Goal: Transaction & Acquisition: Purchase product/service

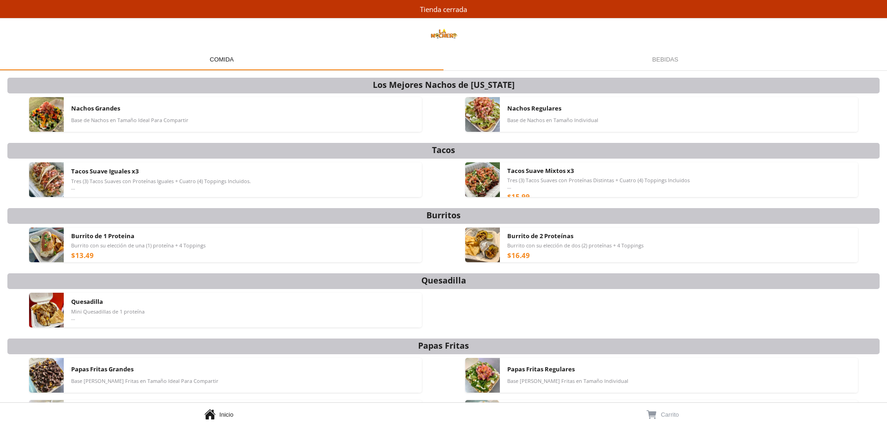
click at [225, 413] on span "Inicio" at bounding box center [226, 414] width 14 height 7
click at [641, 116] on div "Nachos Regulares Base de Nachos en Tamaño Individual" at bounding box center [678, 113] width 343 height 35
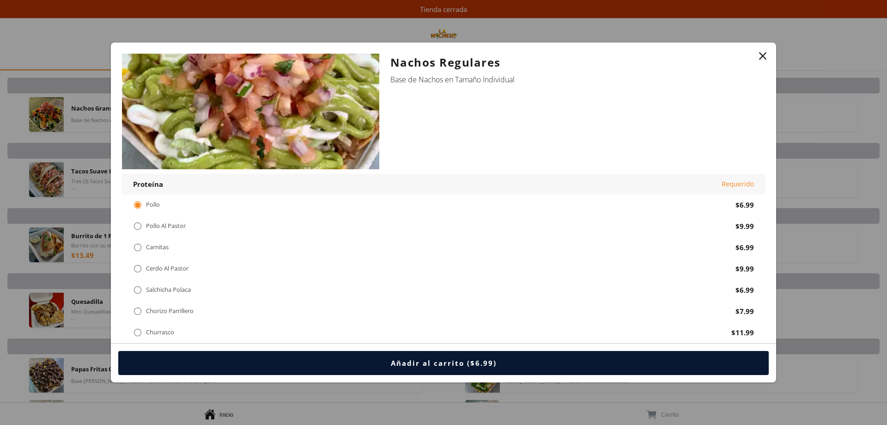
click at [761, 57] on div "" at bounding box center [762, 55] width 13 height 13
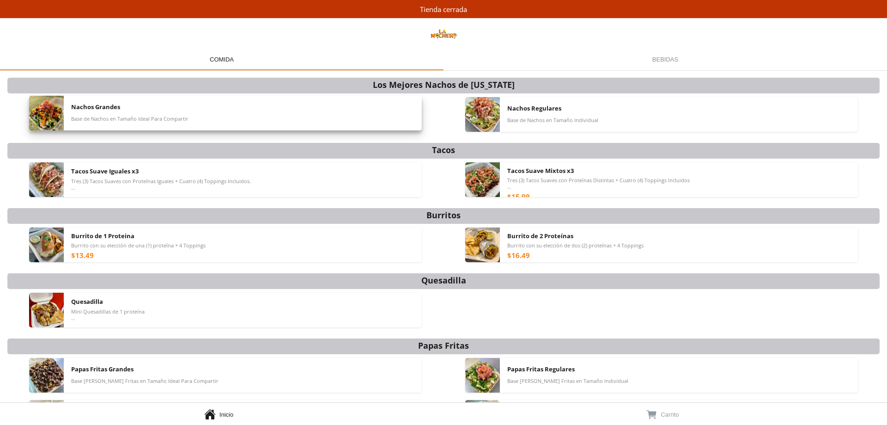
click at [229, 110] on div "Nachos Grandes Base de Nachos en Tamaño Ideal Para Compartir" at bounding box center [242, 113] width 343 height 35
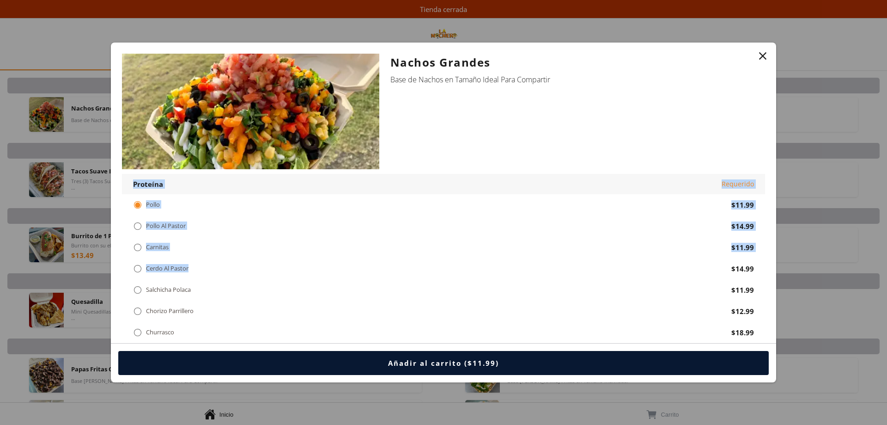
drag, startPoint x: 306, startPoint y: 272, endPoint x: 627, endPoint y: 134, distance: 349.7
click at [640, 57] on div "Nachos Grandes" at bounding box center [572, 63] width 364 height 18
click at [762, 55] on div "" at bounding box center [762, 55] width 13 height 13
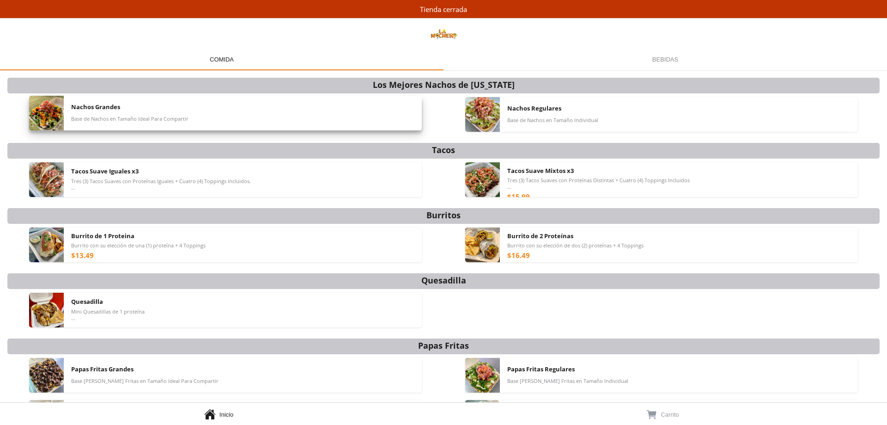
click at [310, 102] on div "Nachos Grandes Base de Nachos en Tamaño Ideal Para Compartir" at bounding box center [242, 113] width 343 height 35
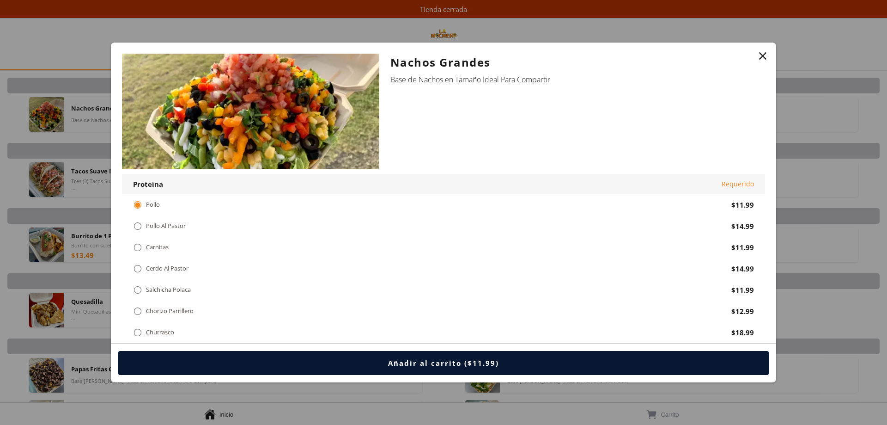
click at [759, 57] on div "" at bounding box center [762, 55] width 13 height 13
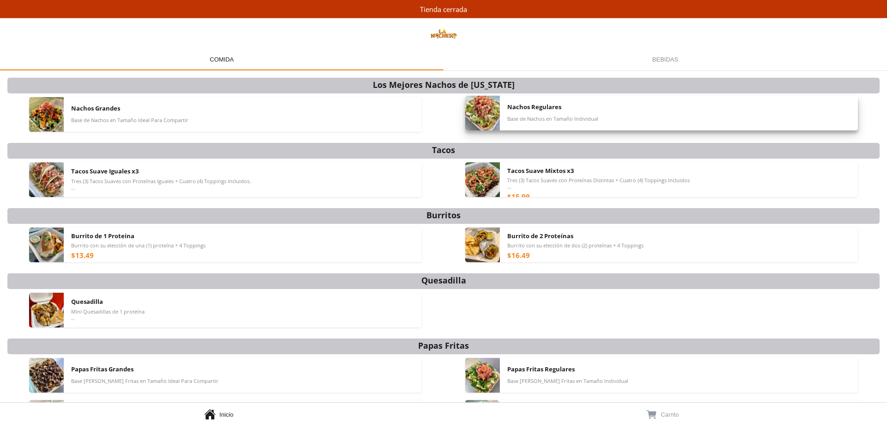
click at [587, 123] on div "Nachos Regulares Base de Nachos en Tamaño Individual" at bounding box center [678, 113] width 343 height 35
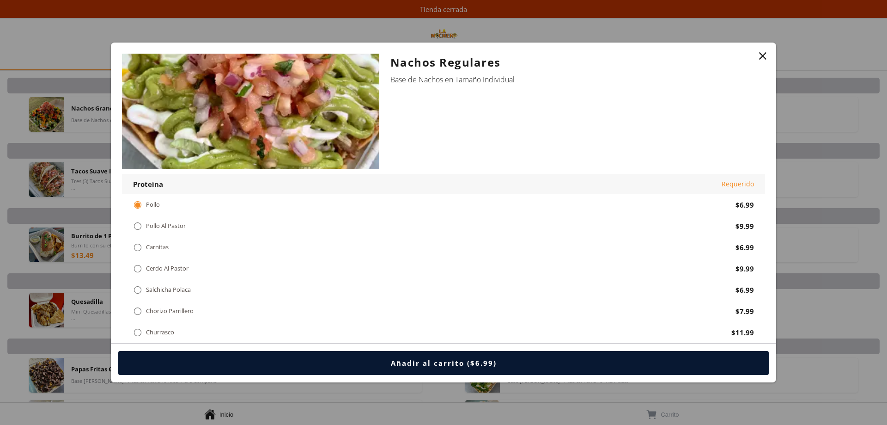
click at [762, 55] on div "" at bounding box center [762, 55] width 13 height 13
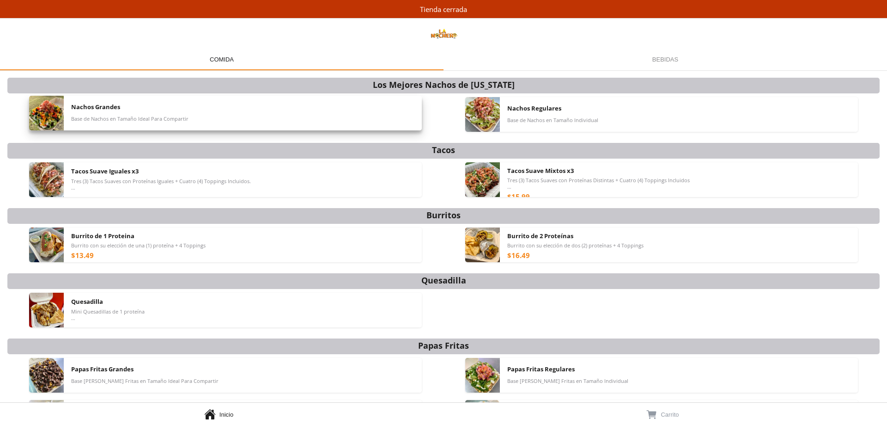
click at [381, 128] on div "Nachos Grandes Base de Nachos en Tamaño Ideal Para Compartir" at bounding box center [242, 113] width 343 height 35
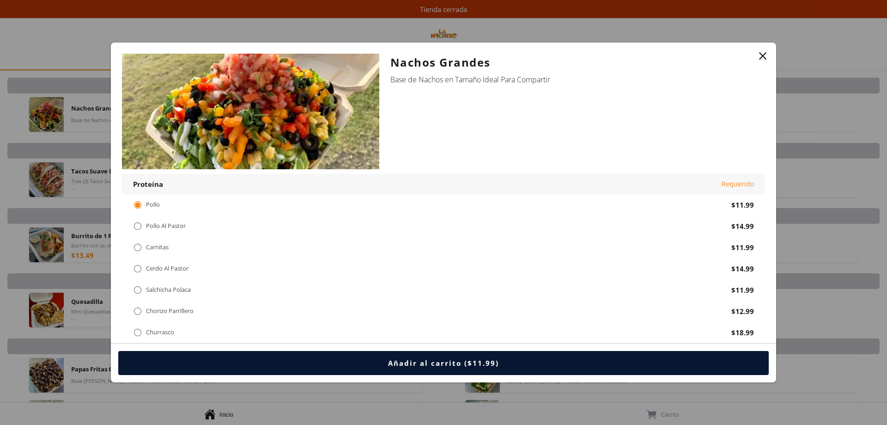
click at [392, 366] on div "Añadir al carrito ($11.99)" at bounding box center [443, 362] width 111 height 9
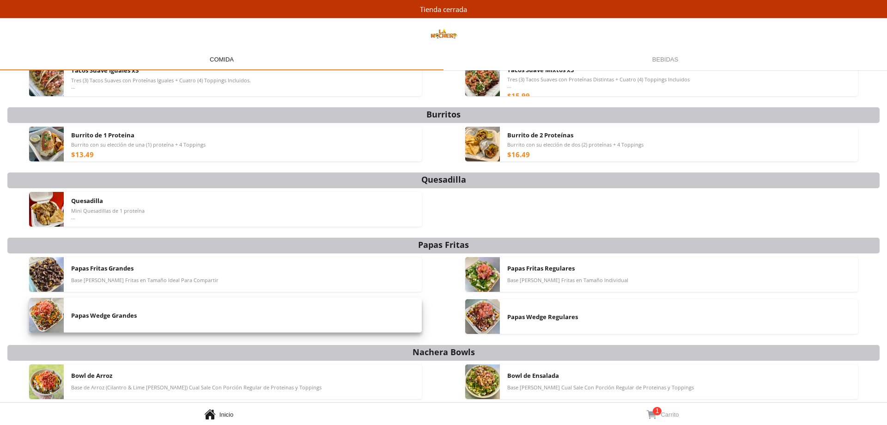
scroll to position [101, 0]
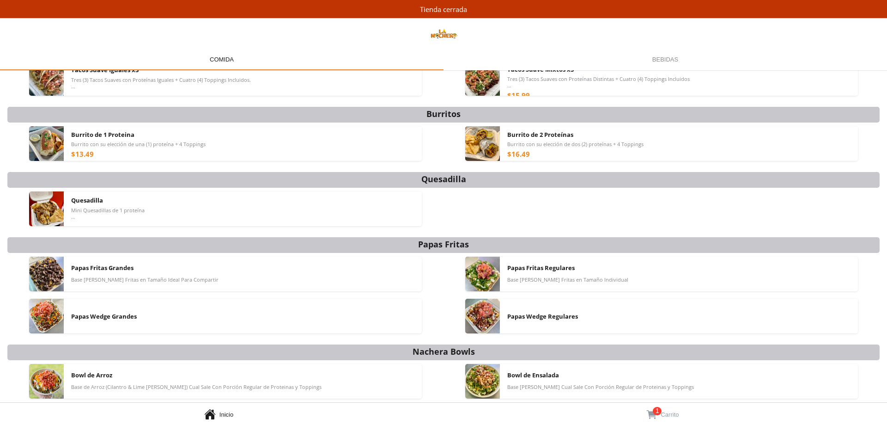
drag, startPoint x: 886, startPoint y: 202, endPoint x: 886, endPoint y: 73, distance: 129.8
click at [886, 73] on div "Los Mejores Nachos de Puerto Rico Tacos Burritos Quesadilla Papas Fritas Nacher…" at bounding box center [443, 236] width 887 height 332
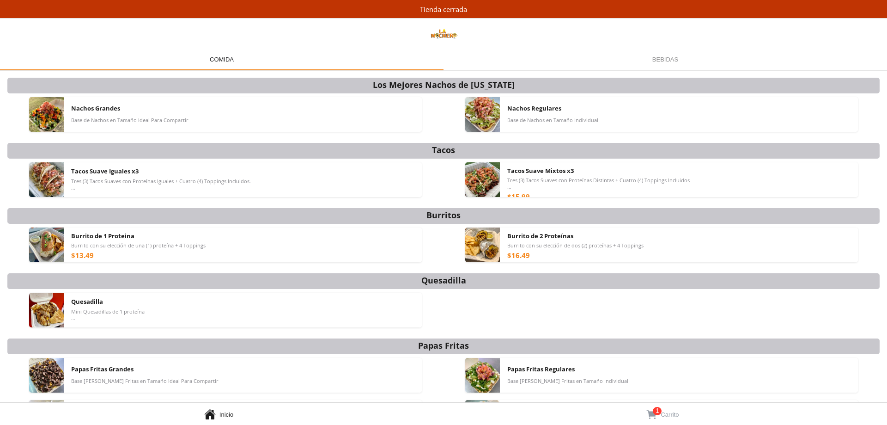
click at [218, 413] on link "  Inicio" at bounding box center [221, 413] width 443 height 22
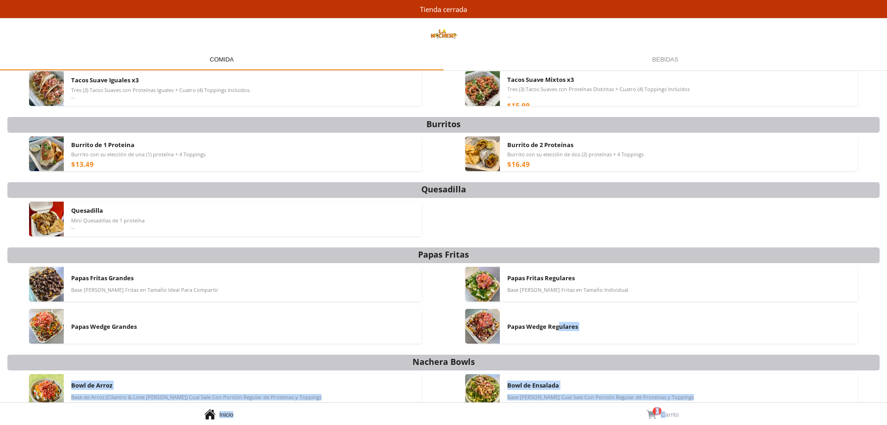
scroll to position [101, 0]
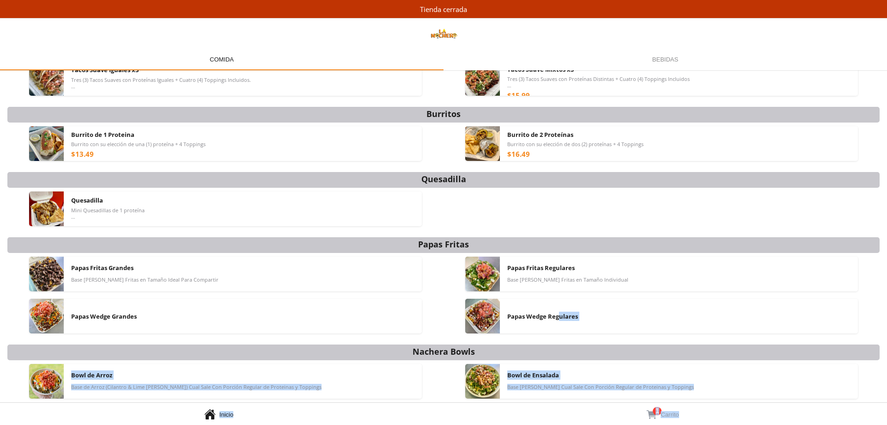
drag, startPoint x: 661, startPoint y: 409, endPoint x: 704, endPoint y: 415, distance: 43.4
click at [704, 415] on div "Comida Comida Bebidas Bebidas Los Mejores Nachos de [US_STATE] Tacos Burritos Q…" at bounding box center [443, 236] width 887 height 376
click at [704, 415] on link "  1 Carrito" at bounding box center [664, 413] width 443 height 22
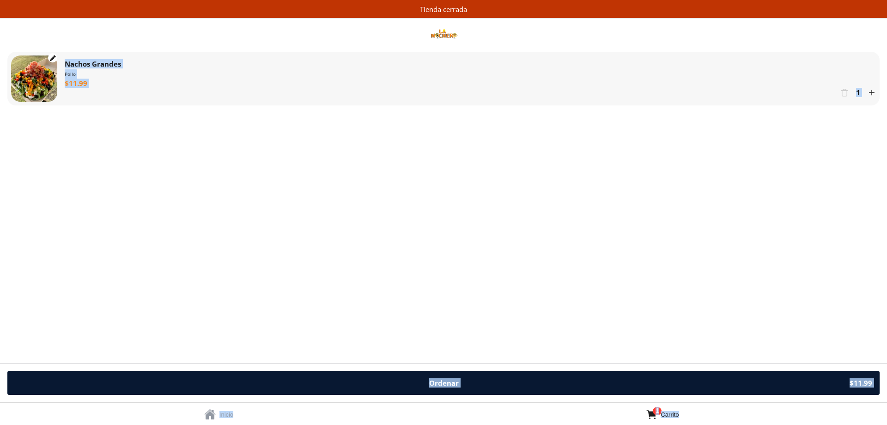
click at [844, 92] on div "" at bounding box center [844, 92] width 8 height 9
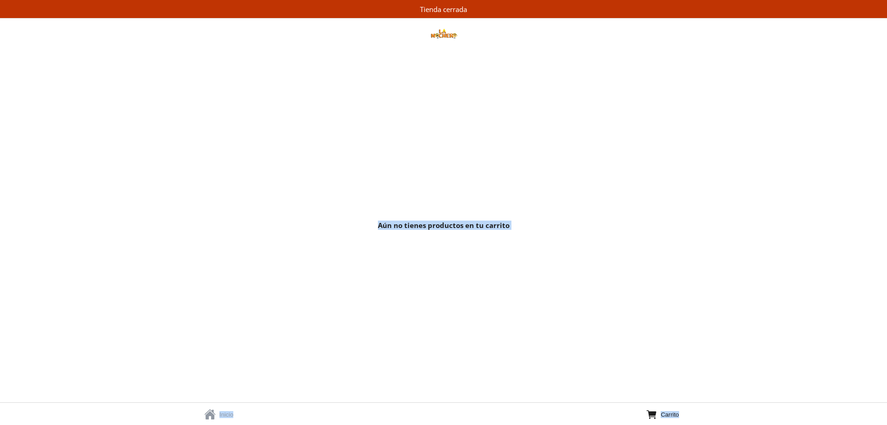
click at [645, 307] on div "Aún no tienes productos en tu carrito" at bounding box center [443, 225] width 887 height 354
click at [213, 415] on span "" at bounding box center [210, 414] width 12 height 12
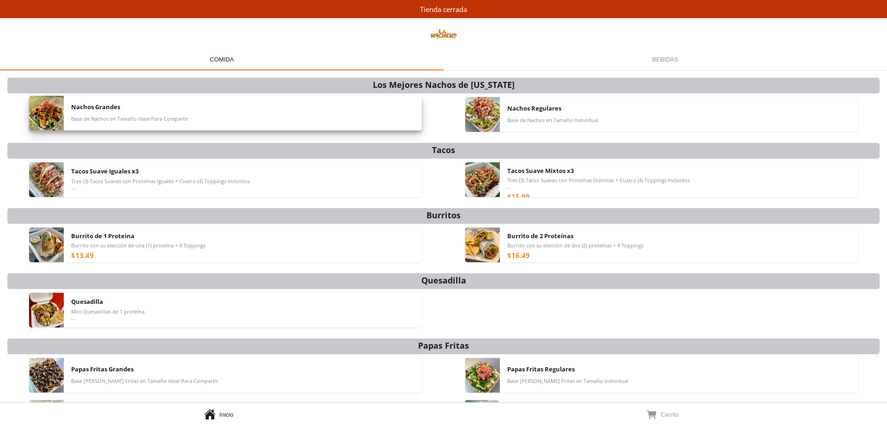
click at [323, 106] on div "Nachos Grandes Base de Nachos en Tamaño Ideal Para Compartir" at bounding box center [242, 113] width 343 height 35
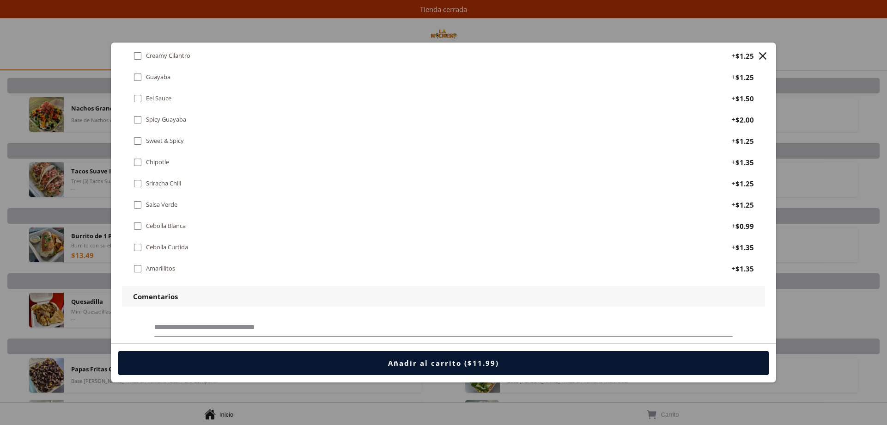
scroll to position [1074, 0]
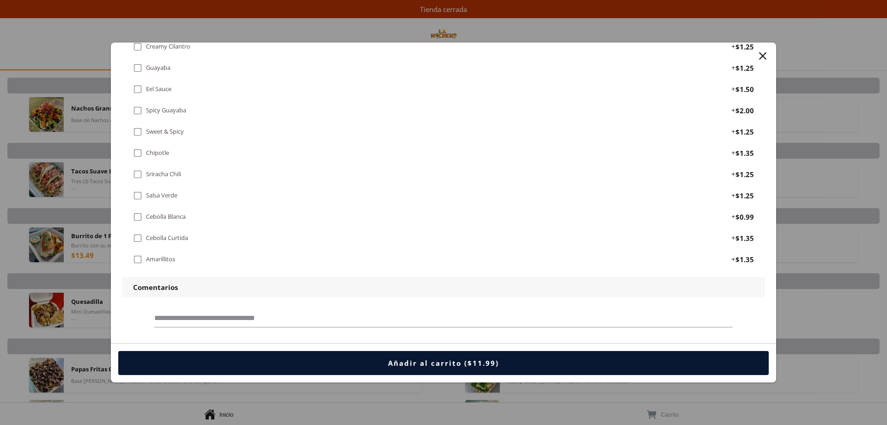
click at [659, 236] on div " Cebolla Curtida" at bounding box center [428, 238] width 591 height 10
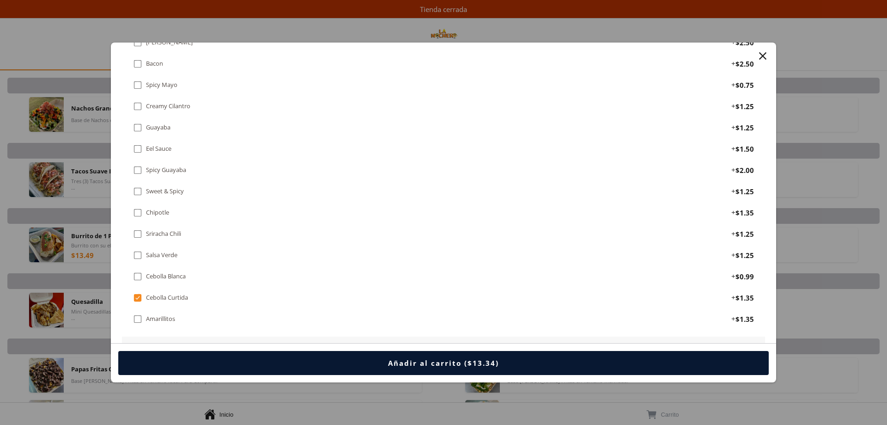
scroll to position [1003, 0]
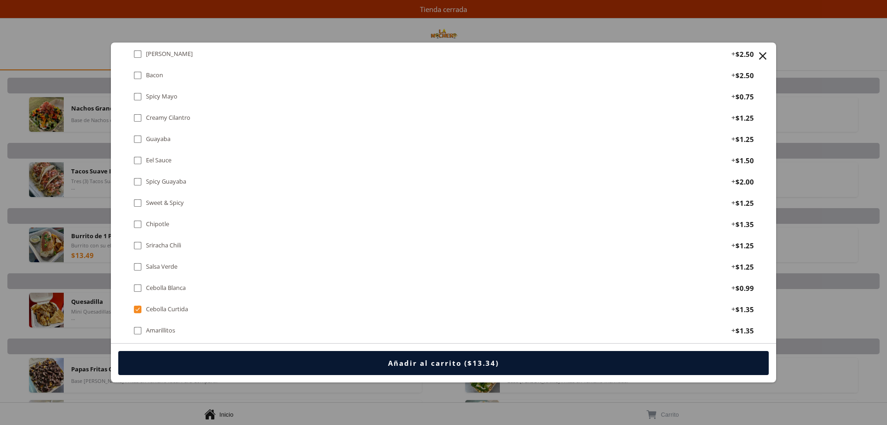
click at [138, 308] on div "" at bounding box center [137, 309] width 9 height 10
drag, startPoint x: 598, startPoint y: 256, endPoint x: 612, endPoint y: 277, distance: 25.1
click at [612, 277] on div "Toppings  Lechuga + $1.25  Maíz + $0.75  Refrito + $1.50  Guacamole + $2.00…" at bounding box center [443, 44] width 643 height 594
click at [612, 277] on div " Cebolla Blanca + $0.99" at bounding box center [443, 287] width 643 height 21
click at [428, 286] on div " Cebolla Blanca" at bounding box center [428, 288] width 591 height 10
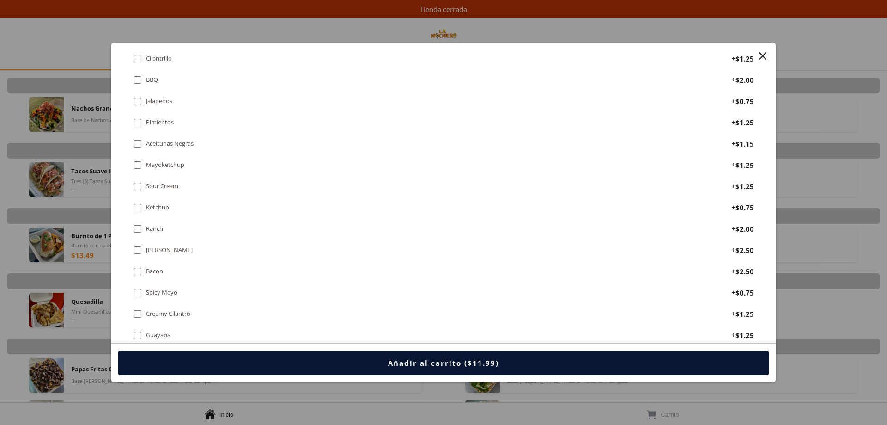
scroll to position [824, 0]
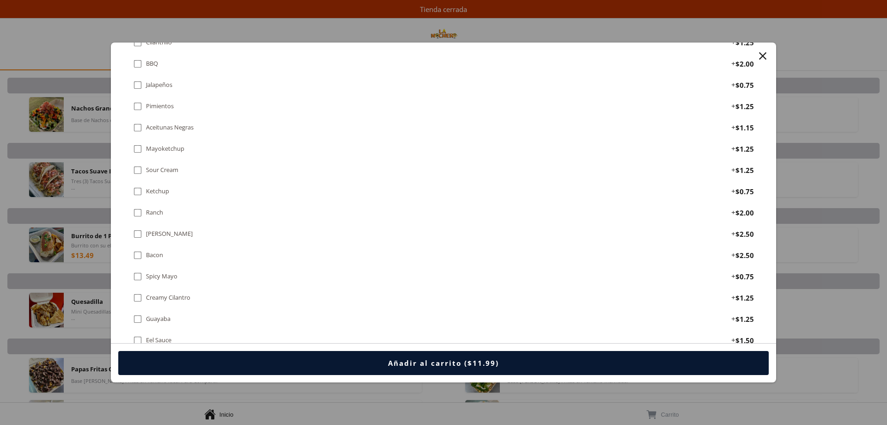
click at [778, 12] on div at bounding box center [443, 212] width 887 height 425
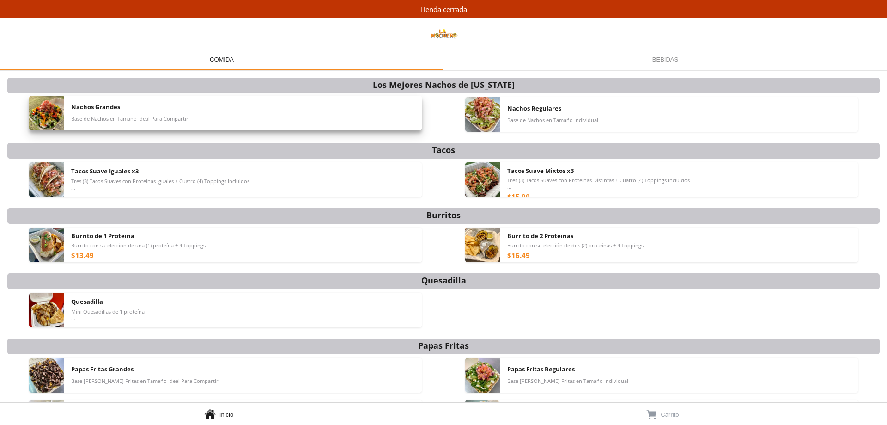
click at [369, 120] on div "Nachos Grandes Base de Nachos en Tamaño Ideal Para Compartir" at bounding box center [242, 113] width 343 height 35
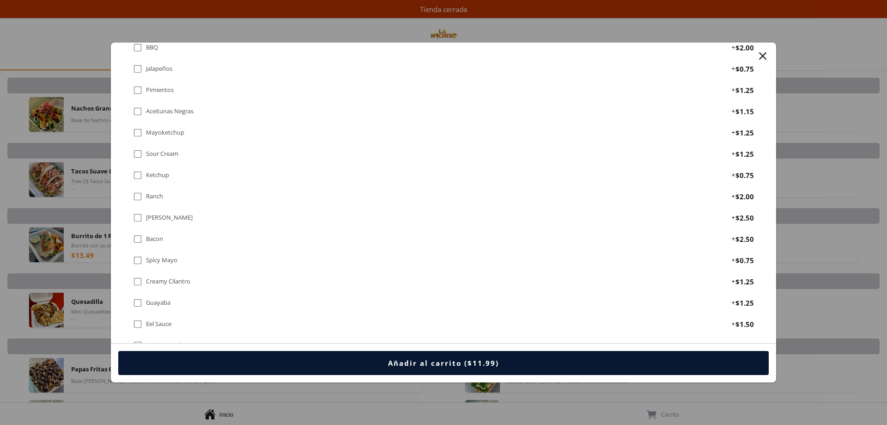
scroll to position [842, 0]
click at [136, 258] on div "" at bounding box center [137, 258] width 9 height 10
click at [137, 255] on div "" at bounding box center [137, 258] width 9 height 10
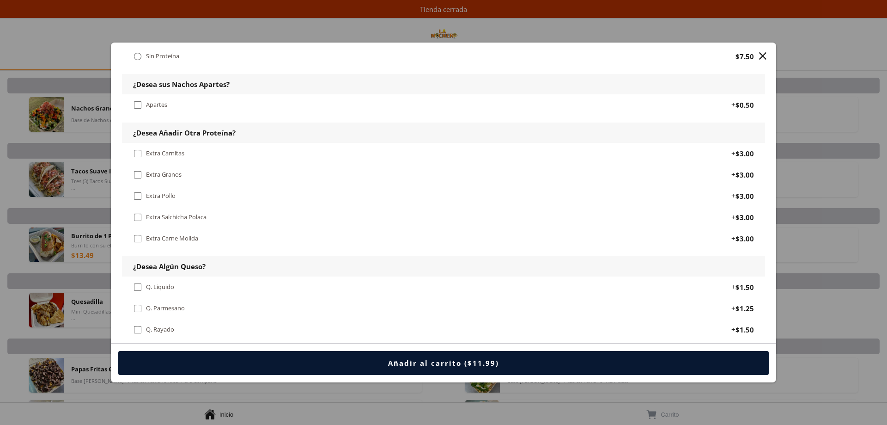
scroll to position [366, 0]
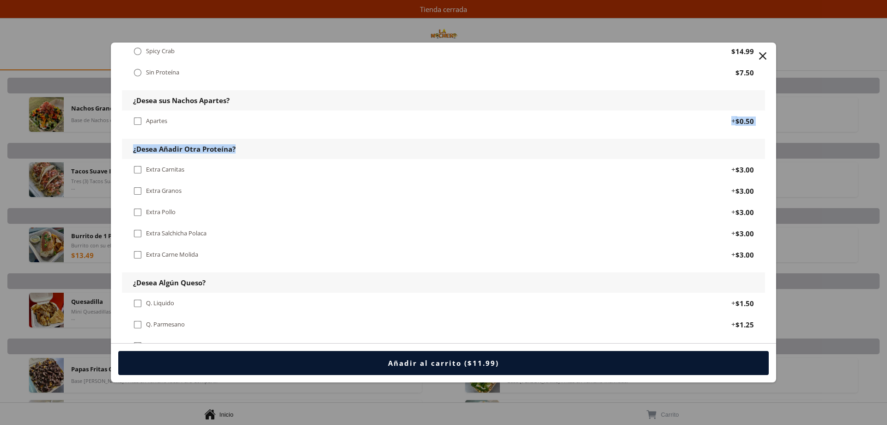
drag, startPoint x: 759, startPoint y: 150, endPoint x: 424, endPoint y: 129, distance: 335.1
click at [424, 129] on div "Nachos Grandes Base de Nachos en Tamaño Ideal Para Compartir Proteína Requerido…" at bounding box center [443, 384] width 665 height 1414
click at [274, 151] on div "¿Desea Añadir Otra Proteína?" at bounding box center [443, 149] width 643 height 20
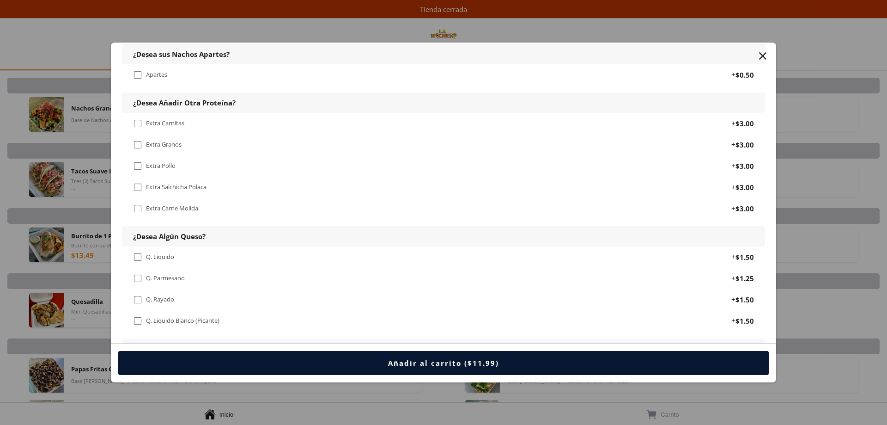
scroll to position [419, 0]
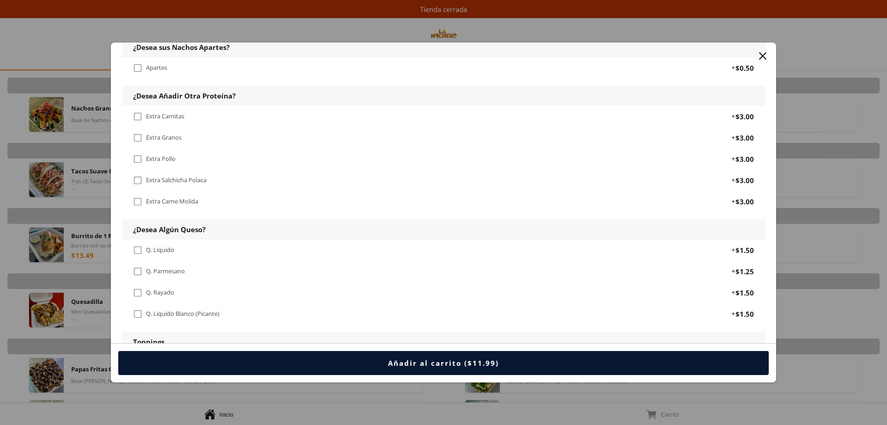
click at [140, 270] on div "" at bounding box center [137, 271] width 9 height 10
click at [144, 313] on div " Q. Liquido Blanco (Picante)" at bounding box center [178, 314] width 90 height 10
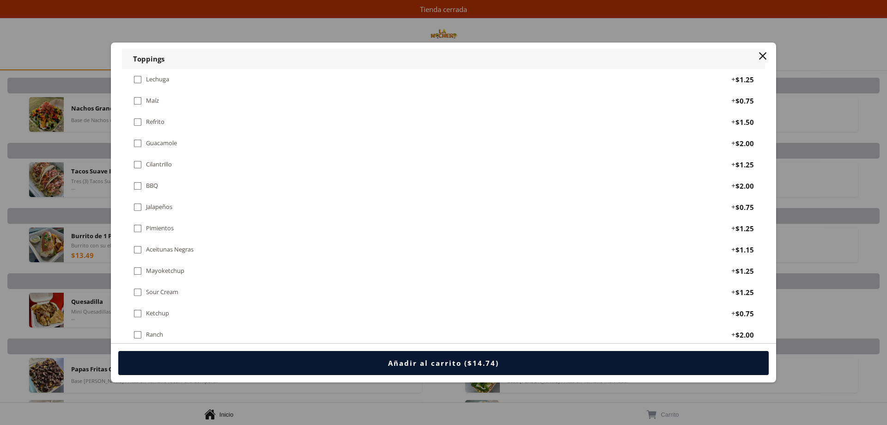
scroll to position [718, 0]
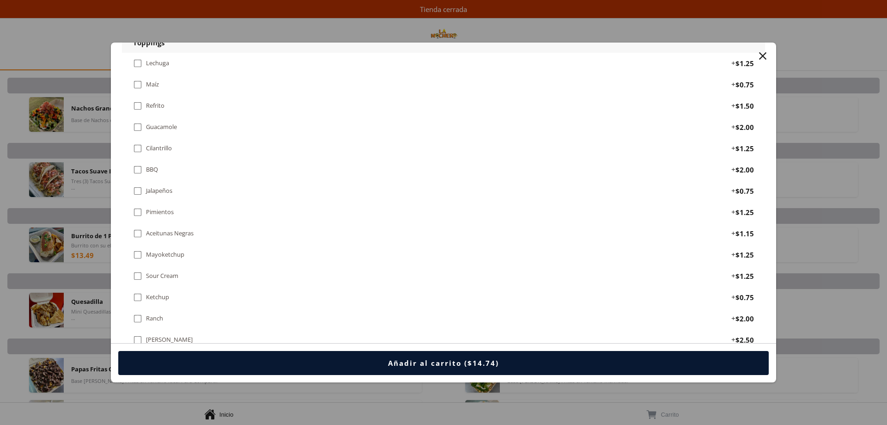
click at [137, 65] on div "" at bounding box center [137, 63] width 9 height 10
click at [140, 127] on div "" at bounding box center [137, 127] width 9 height 10
click at [141, 147] on div "" at bounding box center [137, 148] width 9 height 10
click at [138, 191] on div "" at bounding box center [137, 191] width 9 height 10
click at [140, 234] on div "" at bounding box center [137, 233] width 9 height 10
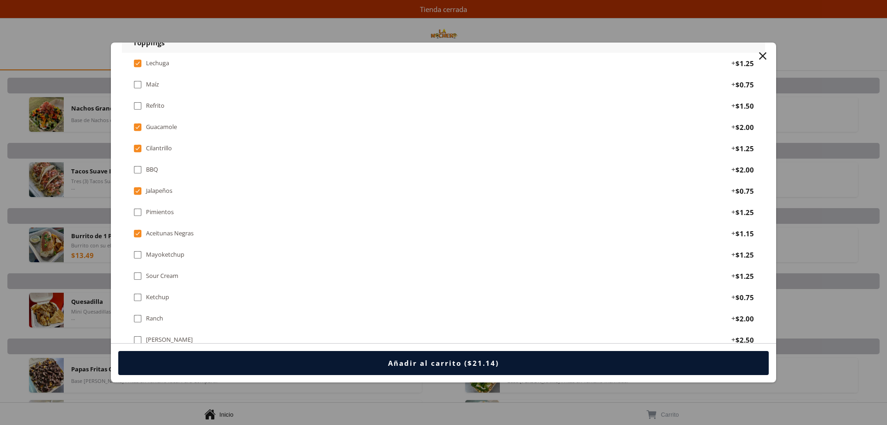
click at [140, 271] on div "" at bounding box center [137, 276] width 9 height 10
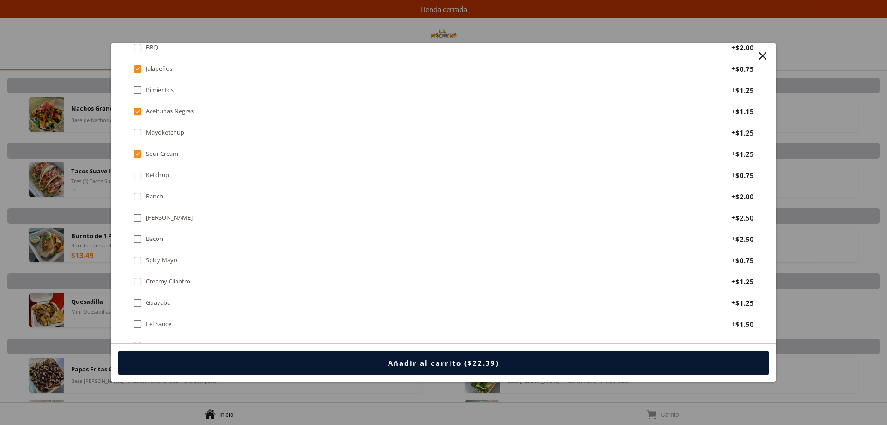
scroll to position [844, 0]
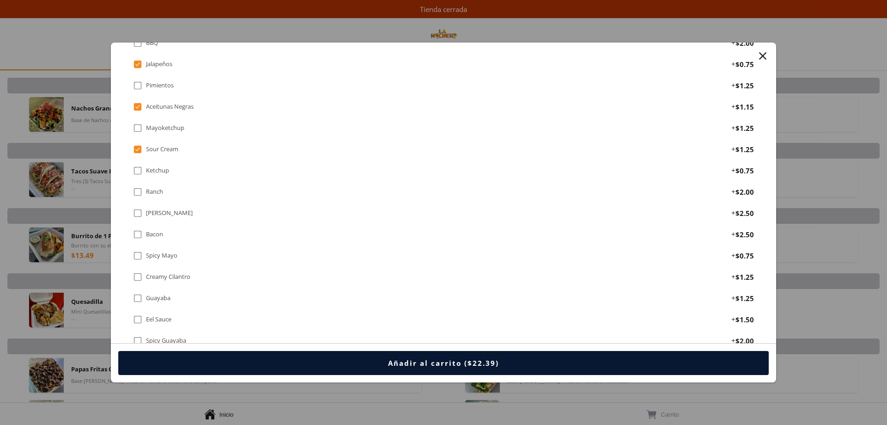
click at [139, 216] on div "" at bounding box center [137, 213] width 9 height 10
click at [152, 234] on div "Bacon" at bounding box center [154, 234] width 17 height 8
click at [152, 255] on div "Spicy Mayo" at bounding box center [161, 255] width 31 height 8
click at [156, 277] on div "Creamy Cilantro" at bounding box center [168, 277] width 44 height 8
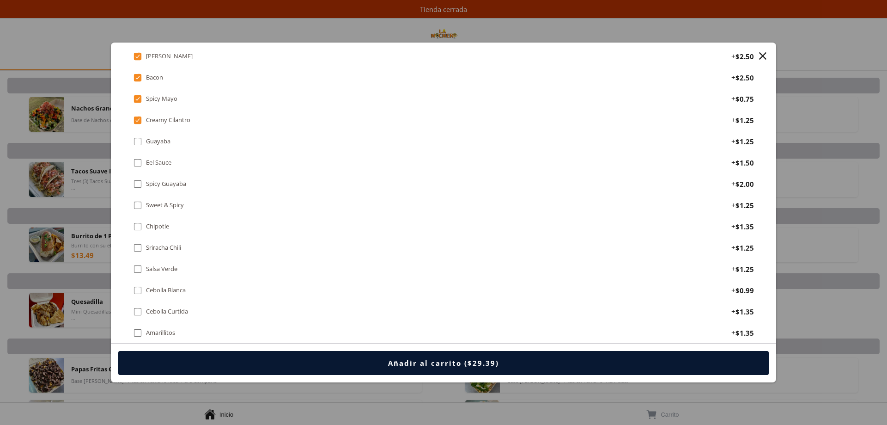
scroll to position [1029, 0]
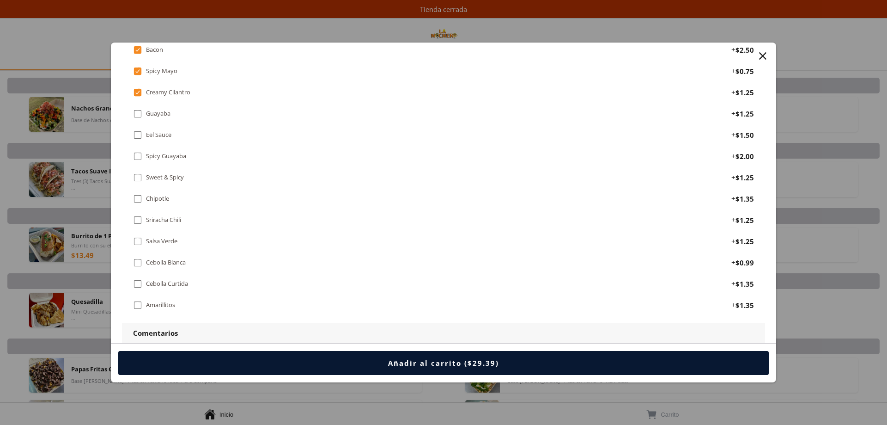
click at [162, 261] on div "Cebolla Blanca" at bounding box center [166, 262] width 40 height 8
click at [152, 305] on div "Amarillitos" at bounding box center [160, 305] width 29 height 8
click at [763, 55] on div "" at bounding box center [762, 55] width 13 height 13
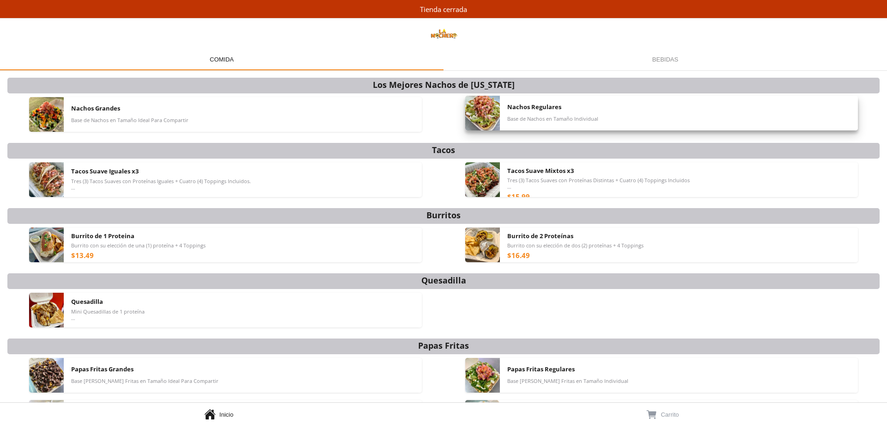
click at [629, 115] on div "Nachos Regulares Base de Nachos en Tamaño Individual" at bounding box center [678, 113] width 343 height 35
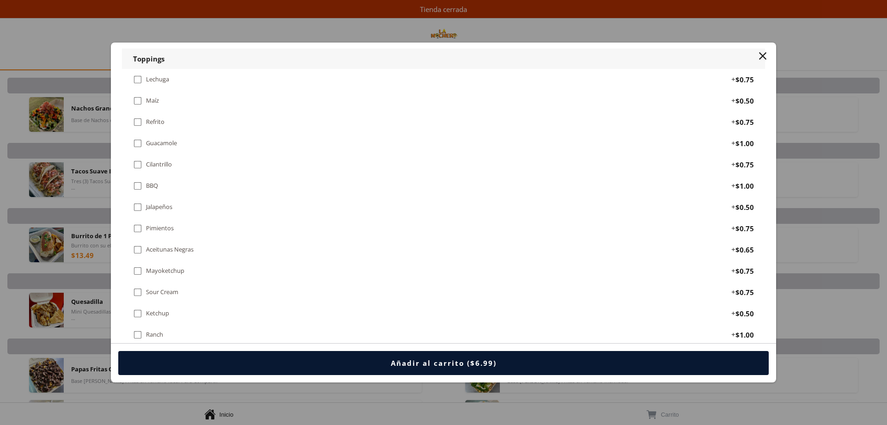
scroll to position [725, 0]
click at [140, 59] on div "" at bounding box center [137, 56] width 9 height 10
click at [142, 119] on div "" at bounding box center [137, 120] width 9 height 10
click at [148, 140] on div "Cilantrillo" at bounding box center [159, 141] width 26 height 8
click at [137, 136] on div "" at bounding box center [137, 141] width 9 height 10
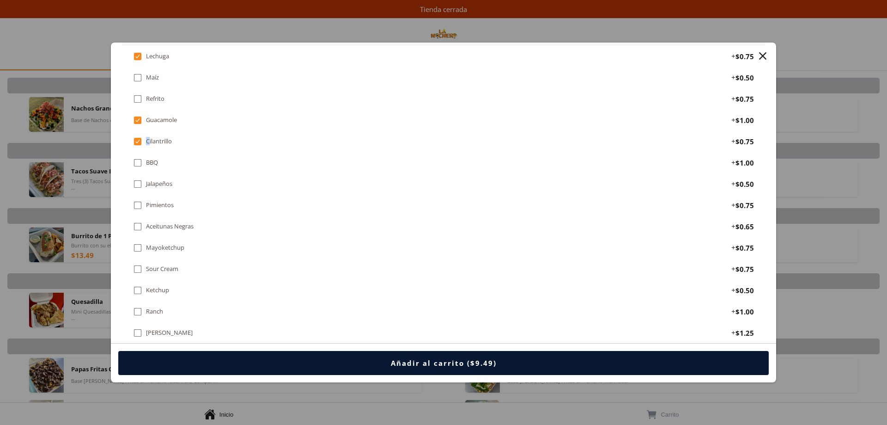
click at [140, 183] on div "" at bounding box center [137, 184] width 9 height 10
click at [141, 223] on div "" at bounding box center [137, 226] width 9 height 10
click at [146, 271] on div "Sour Cream" at bounding box center [162, 269] width 32 height 8
click at [139, 328] on div "" at bounding box center [137, 333] width 9 height 10
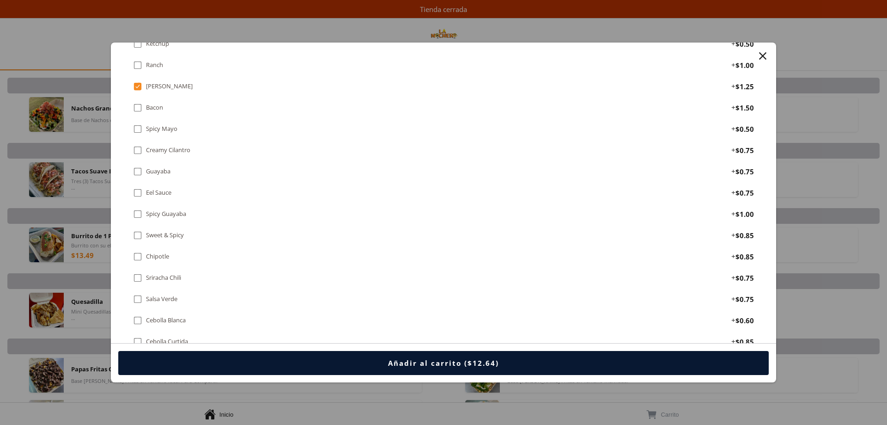
scroll to position [973, 0]
click at [137, 111] on div " Bacon + $1.50" at bounding box center [443, 105] width 643 height 21
click at [137, 127] on div "" at bounding box center [137, 126] width 9 height 10
click at [137, 144] on div "" at bounding box center [137, 148] width 9 height 10
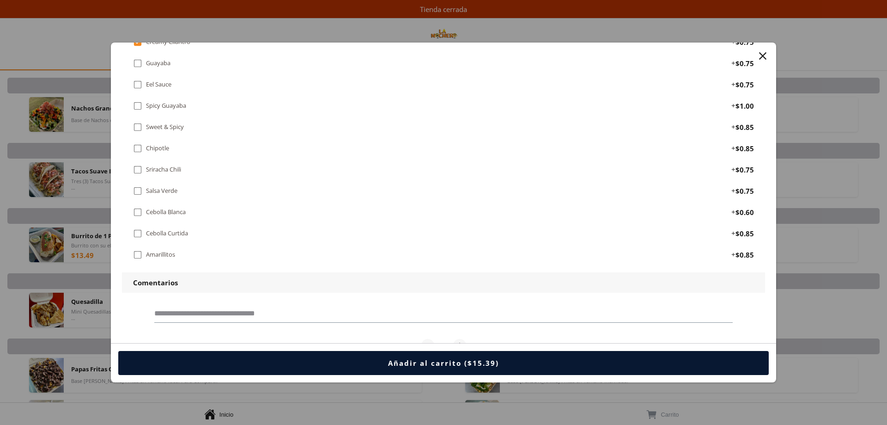
scroll to position [1095, 0]
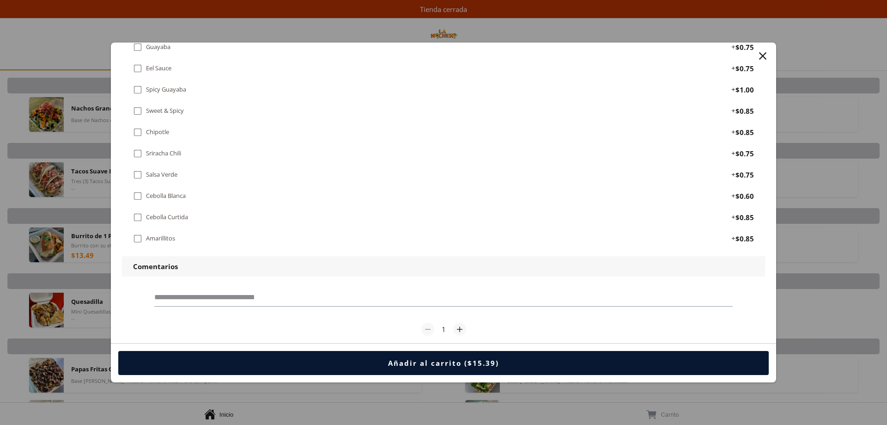
click at [140, 197] on div "" at bounding box center [137, 196] width 9 height 10
click at [140, 239] on div "" at bounding box center [137, 238] width 9 height 10
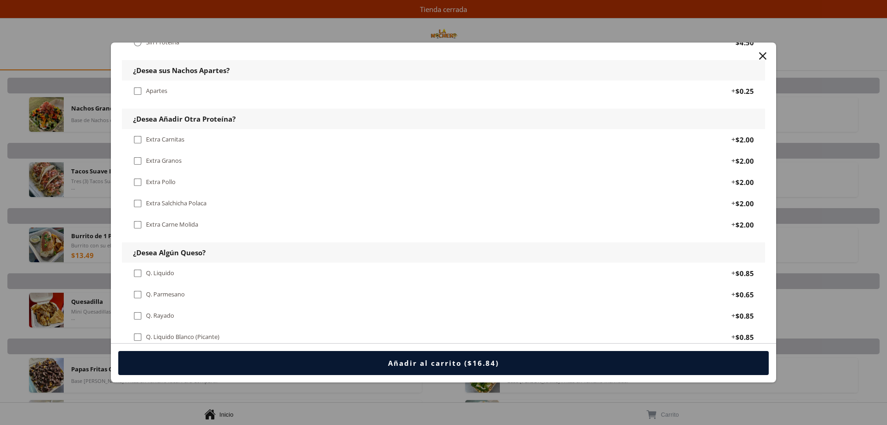
scroll to position [431, 0]
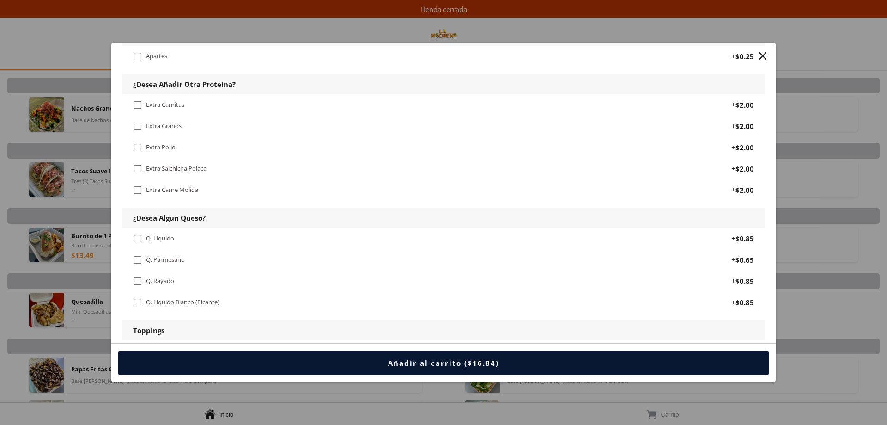
click at [151, 260] on div "Q. Parmesano" at bounding box center [165, 259] width 39 height 8
click at [151, 303] on div "Q. Liquido Blanco (Picante)" at bounding box center [182, 302] width 73 height 8
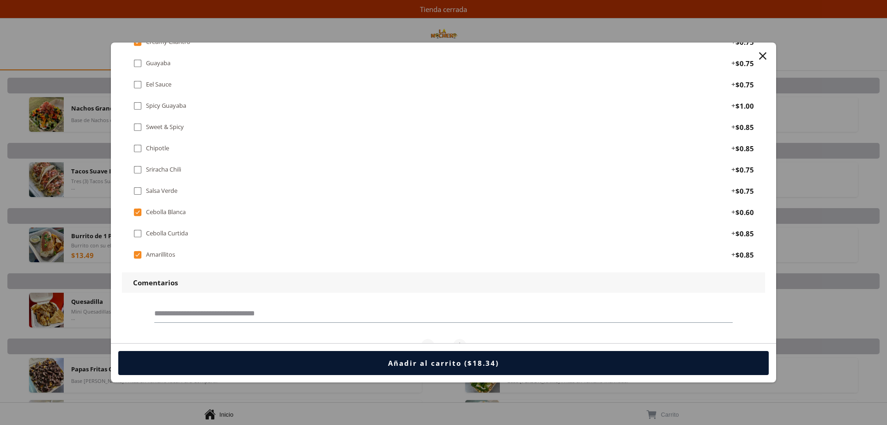
scroll to position [1095, 0]
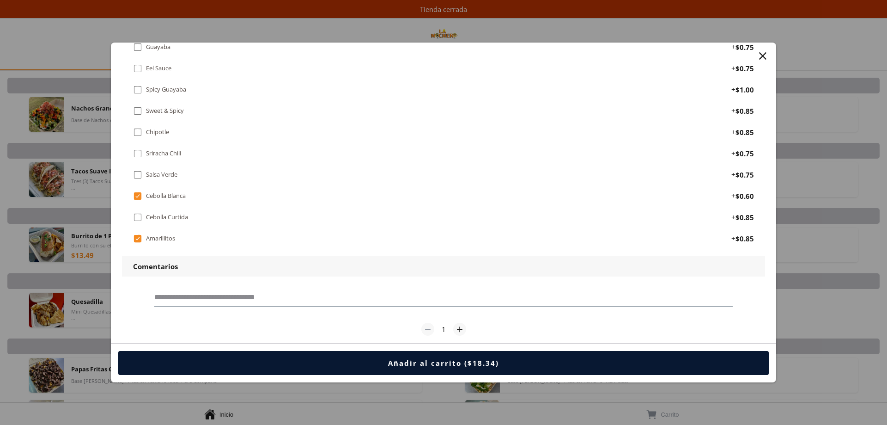
click at [761, 59] on div "" at bounding box center [762, 55] width 13 height 13
